Goal: Information Seeking & Learning: Learn about a topic

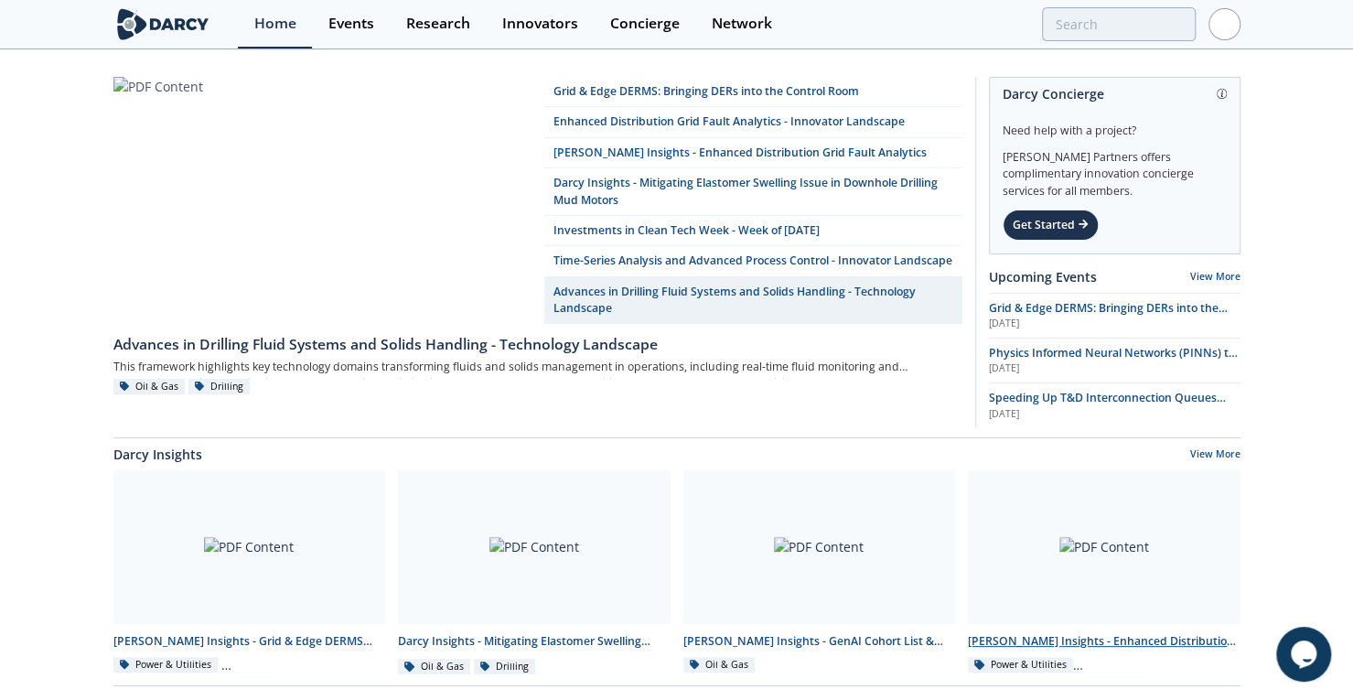
click at [1105, 647] on div "Darcy Insights - Enhanced Distribution Grid Fault Analytics" at bounding box center [1104, 641] width 273 height 16
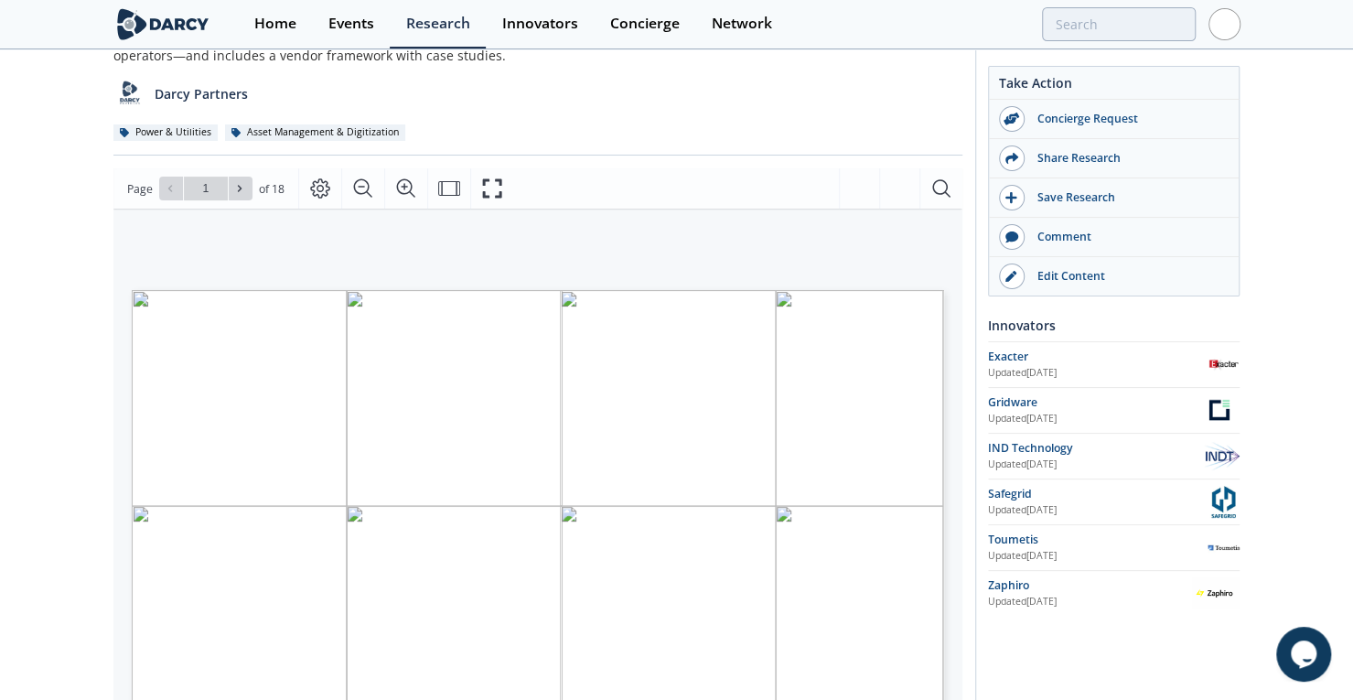
scroll to position [141, 0]
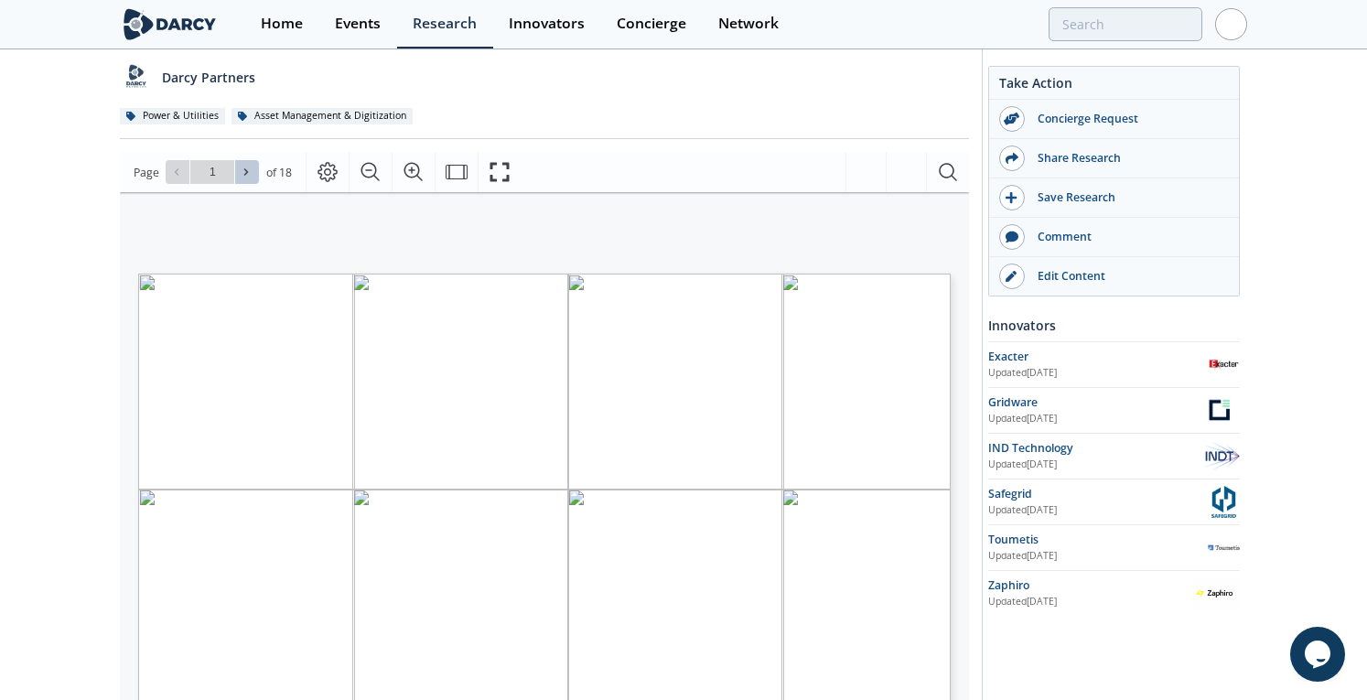
click at [243, 166] on span at bounding box center [247, 172] width 13 height 13
type input "2"
click at [249, 169] on icon at bounding box center [246, 172] width 11 height 11
type input "3"
click at [249, 170] on icon at bounding box center [246, 172] width 11 height 11
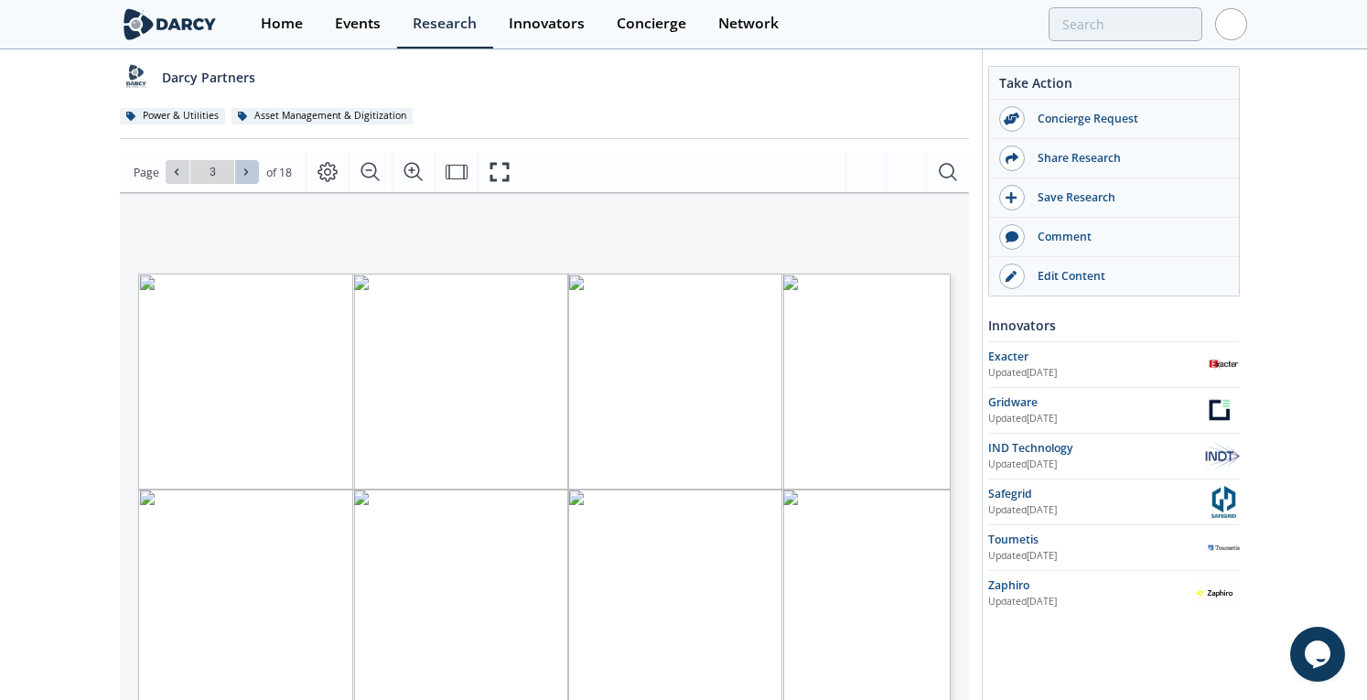
type input "4"
click at [249, 170] on icon at bounding box center [246, 172] width 11 height 11
type input "5"
click at [249, 170] on icon at bounding box center [246, 172] width 11 height 11
type input "6"
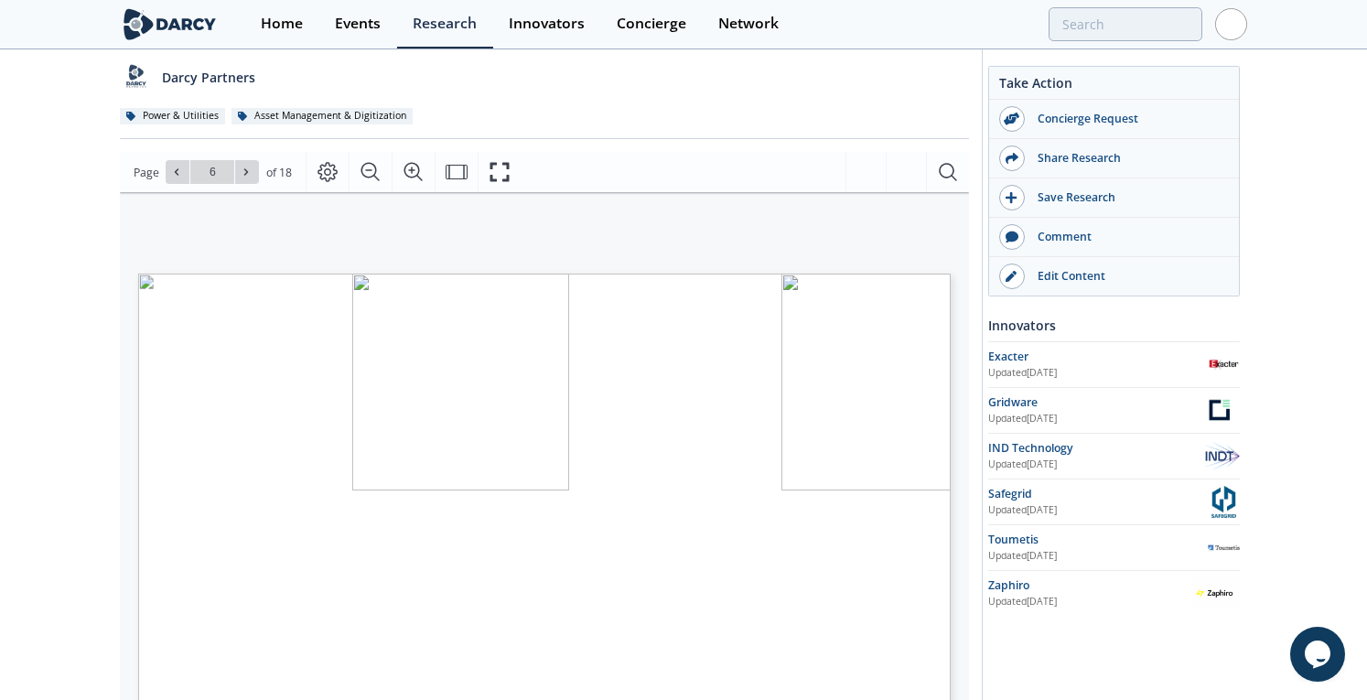
click at [249, 170] on icon at bounding box center [246, 172] width 11 height 11
type input "7"
click at [249, 170] on icon at bounding box center [246, 172] width 11 height 11
type input "8"
click at [249, 170] on icon at bounding box center [246, 172] width 11 height 11
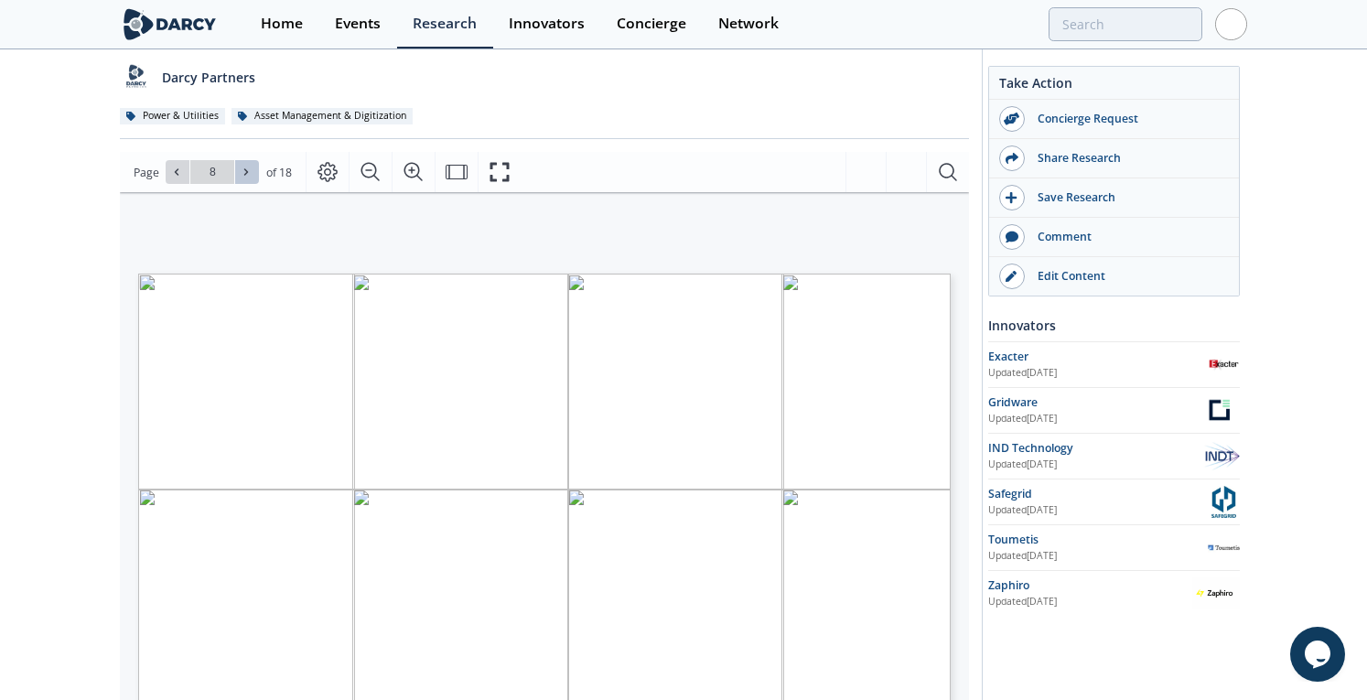
type input "9"
click at [249, 170] on icon at bounding box center [246, 172] width 11 height 11
type input "10"
click at [249, 170] on icon at bounding box center [246, 172] width 11 height 11
type input "11"
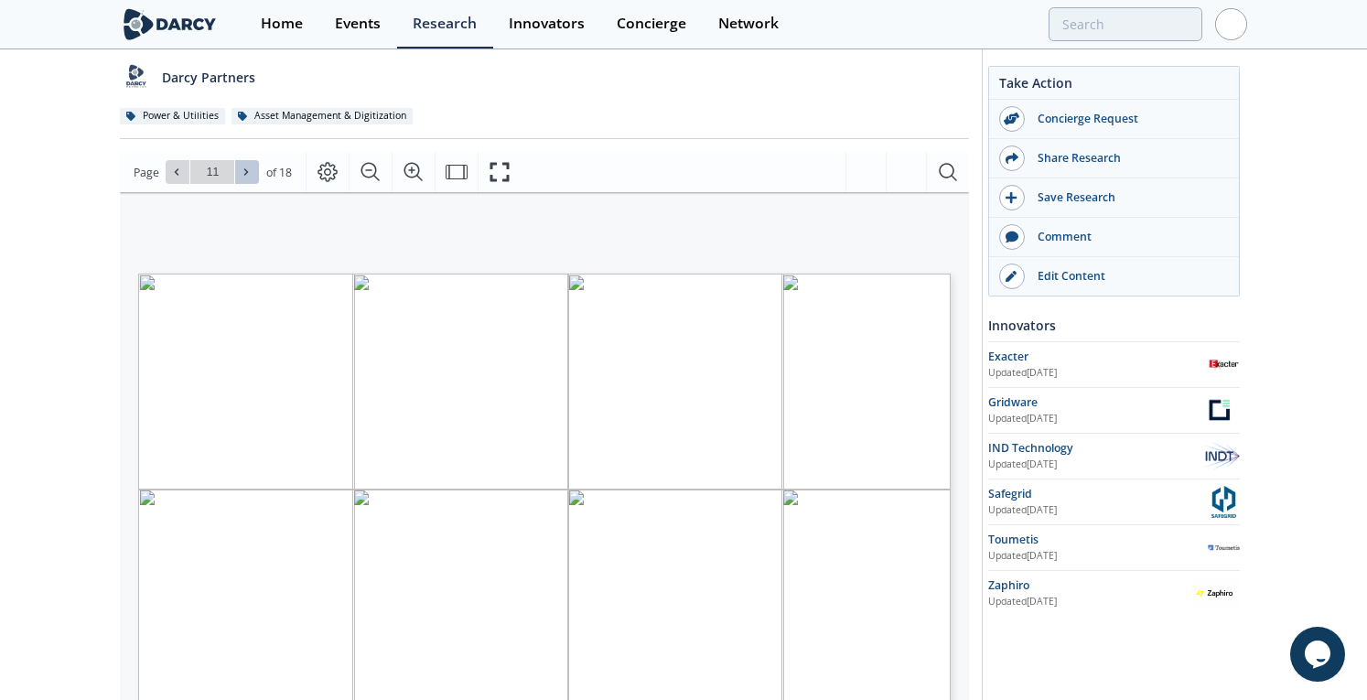
click at [249, 170] on icon at bounding box center [246, 172] width 11 height 11
type input "12"
click at [174, 173] on icon at bounding box center [176, 172] width 11 height 11
type input "11"
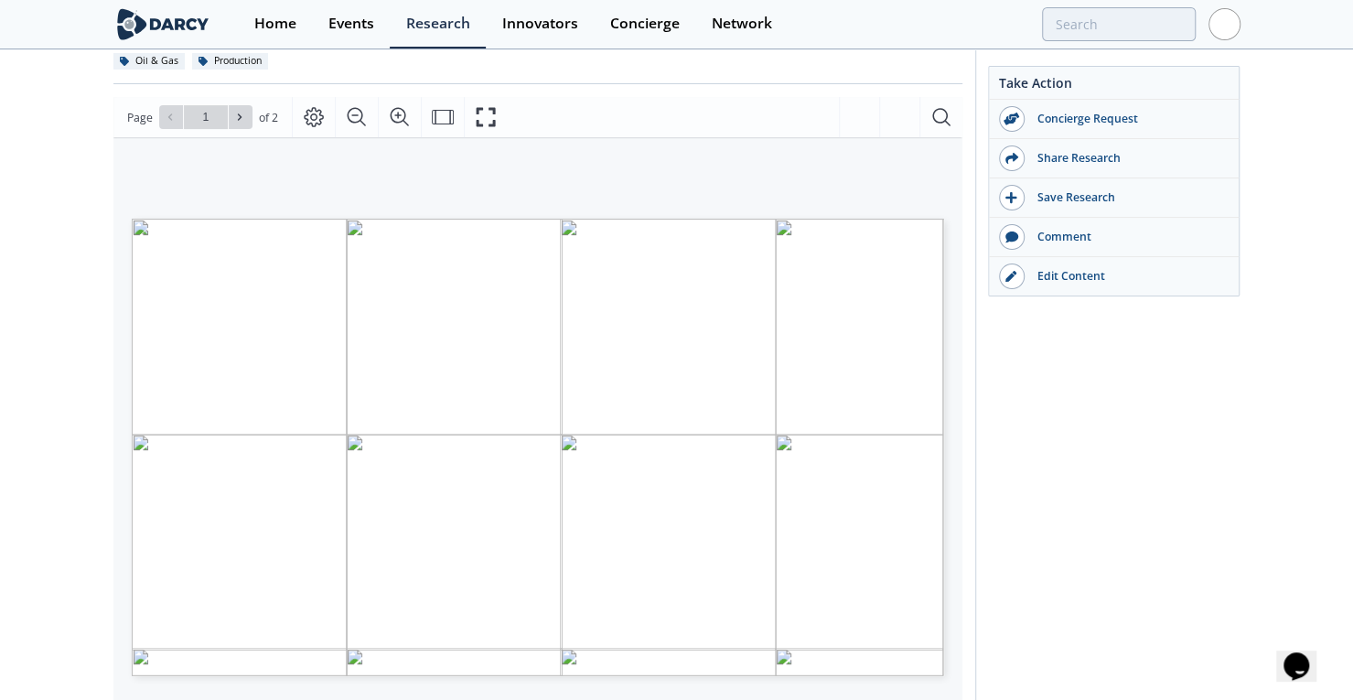
scroll to position [227, 0]
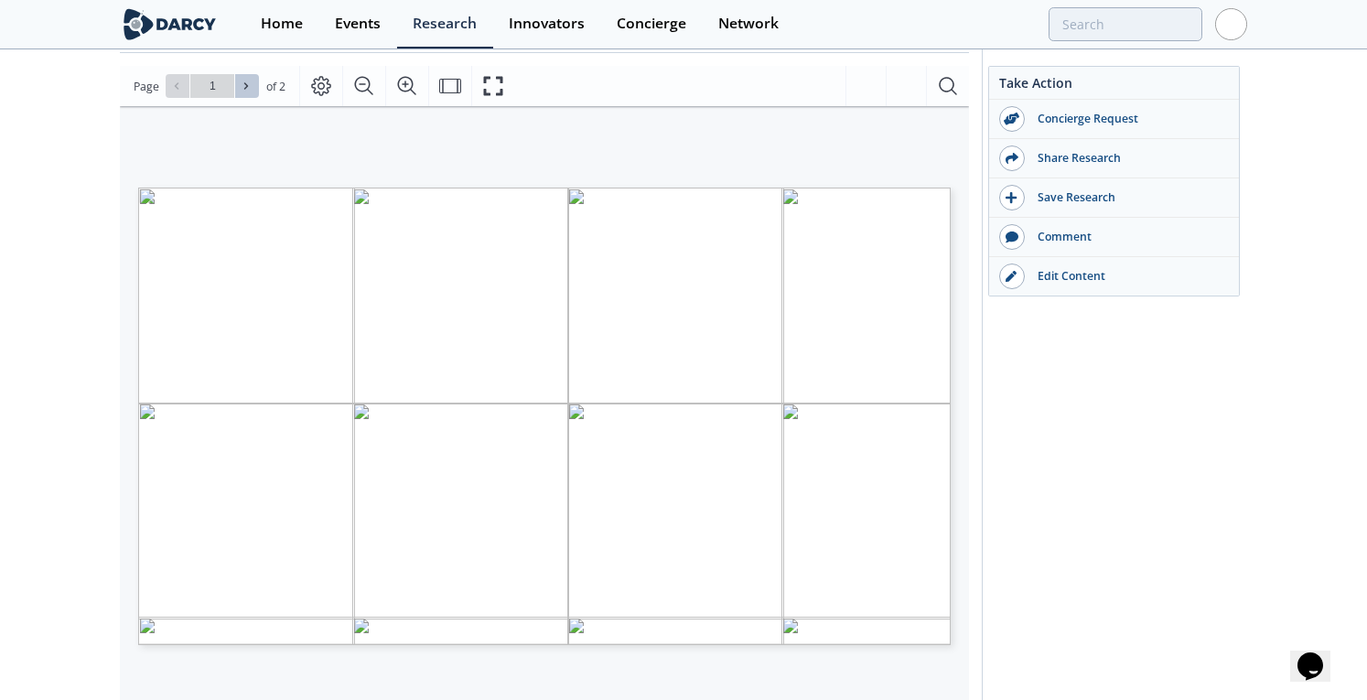
click at [243, 87] on icon at bounding box center [246, 86] width 11 height 11
type input "2"
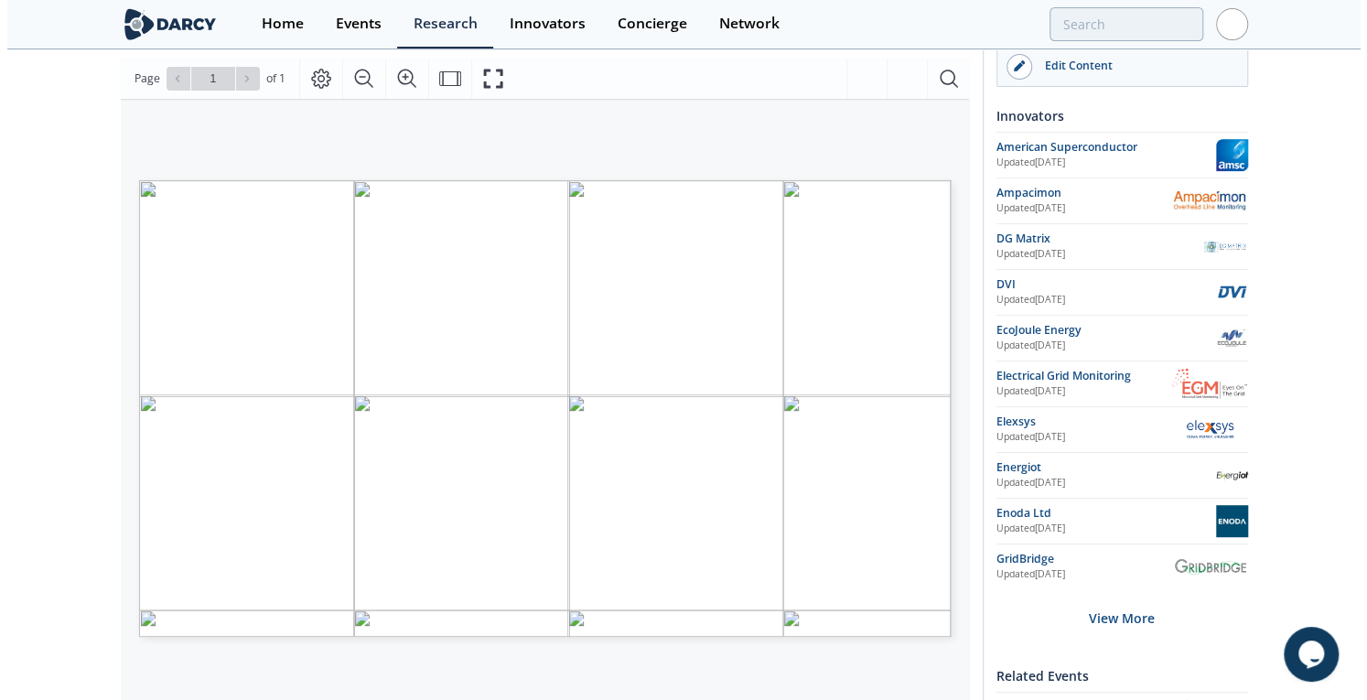
scroll to position [305, 0]
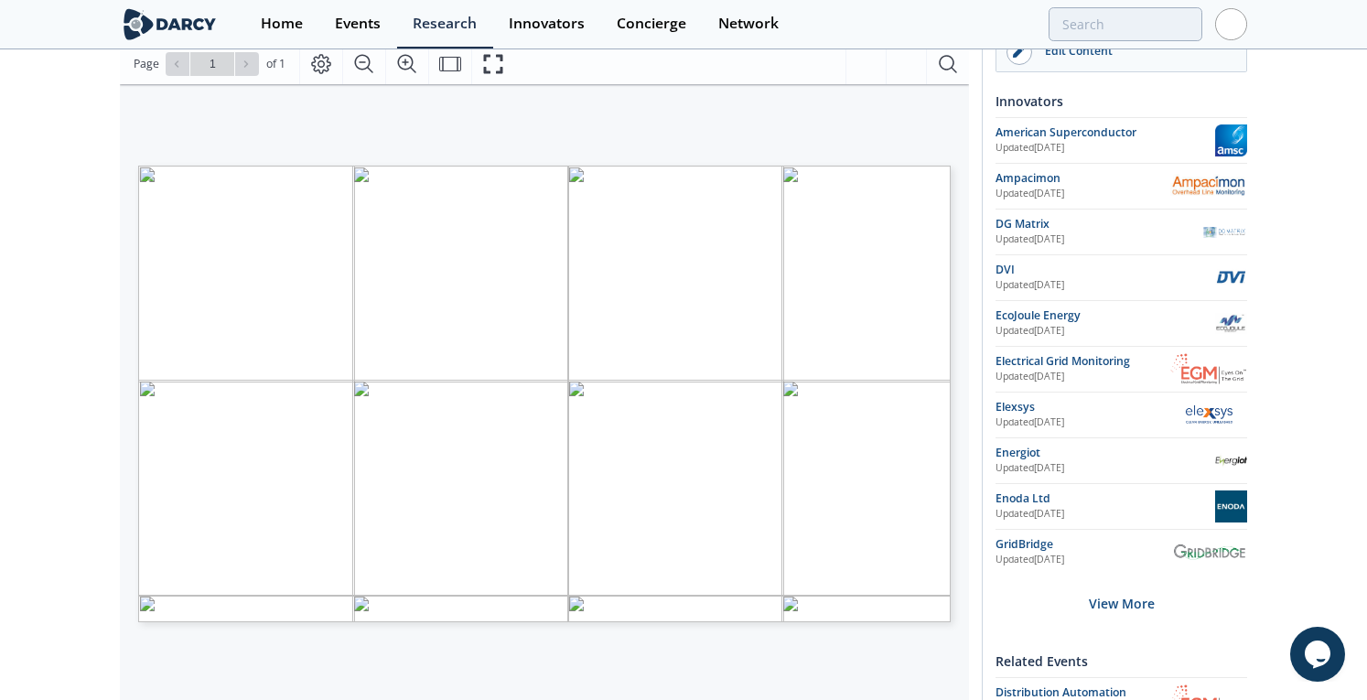
click at [642, 420] on span "Distribution" at bounding box center [634, 416] width 54 height 8
click at [487, 67] on icon "Fullscreen" at bounding box center [493, 64] width 22 height 22
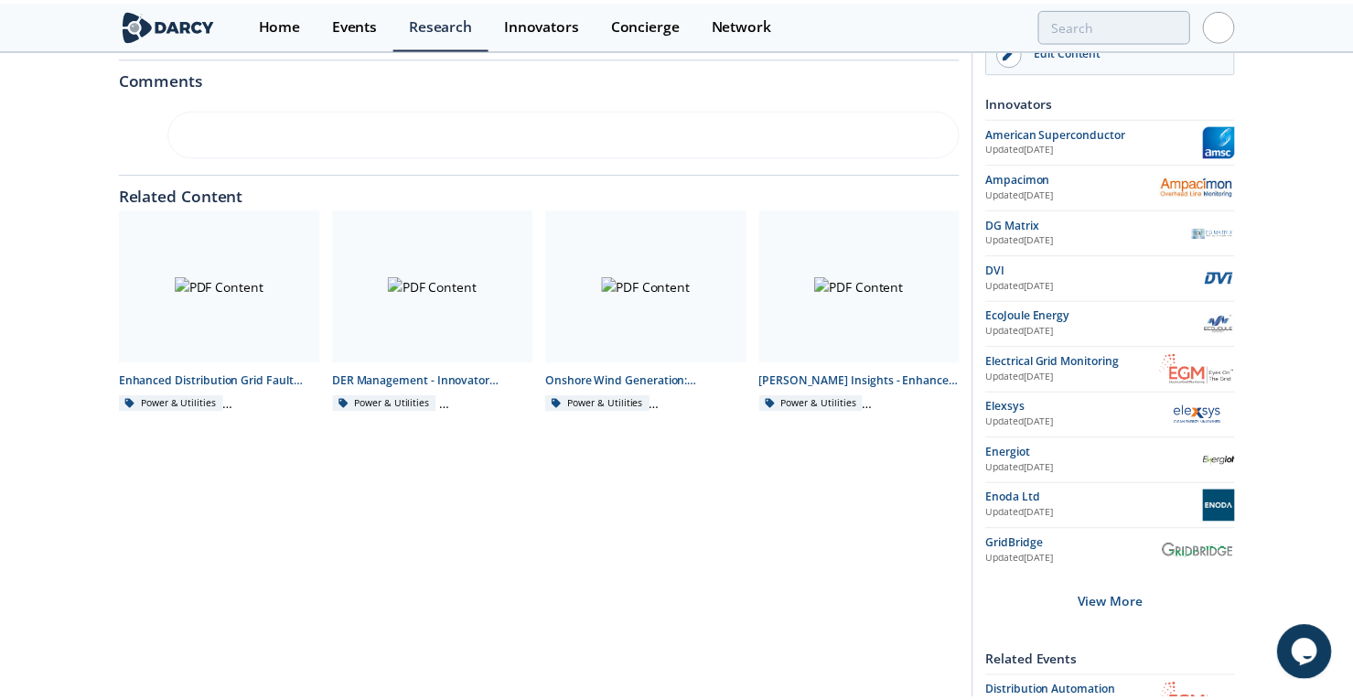
scroll to position [0, 0]
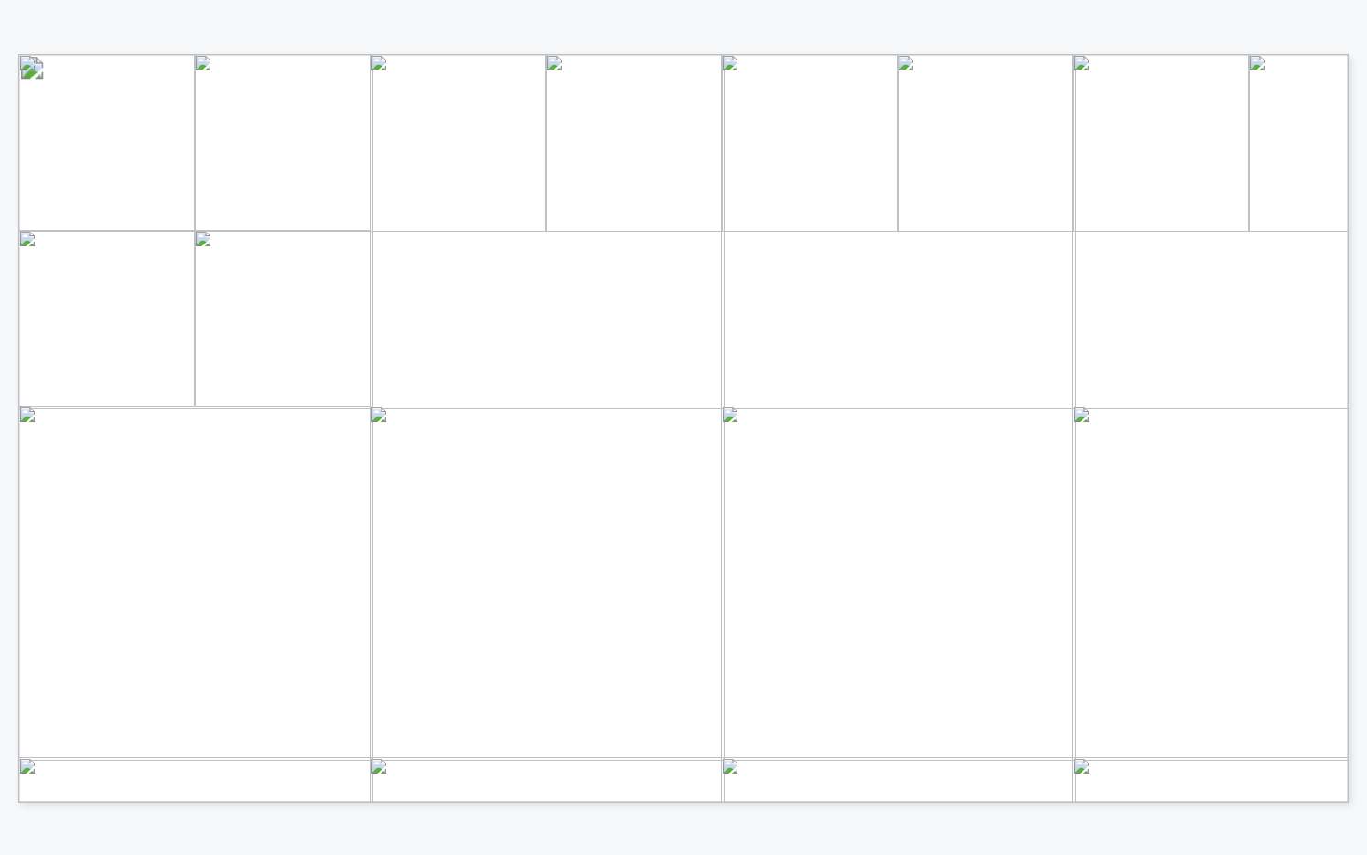
click at [856, 461] on span "Distribution" at bounding box center [829, 465] width 88 height 14
